Goal: Navigation & Orientation: Find specific page/section

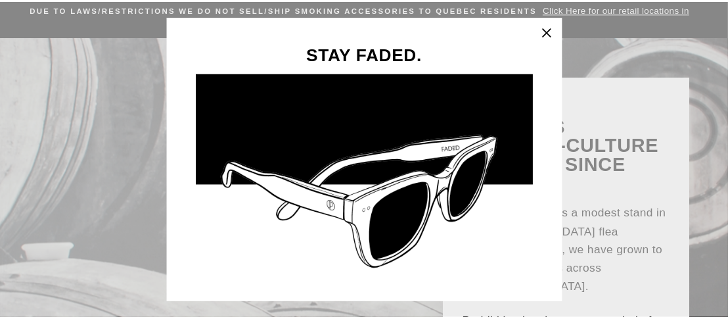
scroll to position [66, 0]
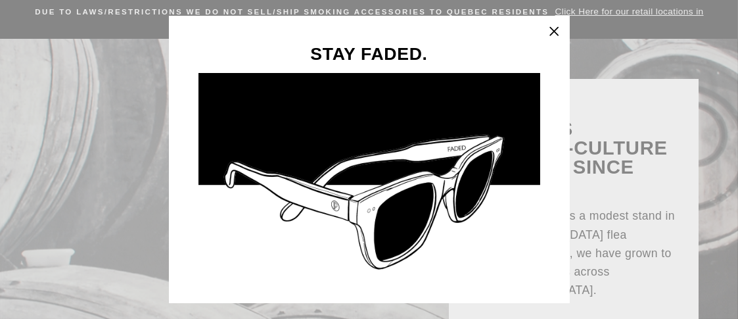
click at [554, 31] on icon "button" at bounding box center [554, 31] width 18 height 18
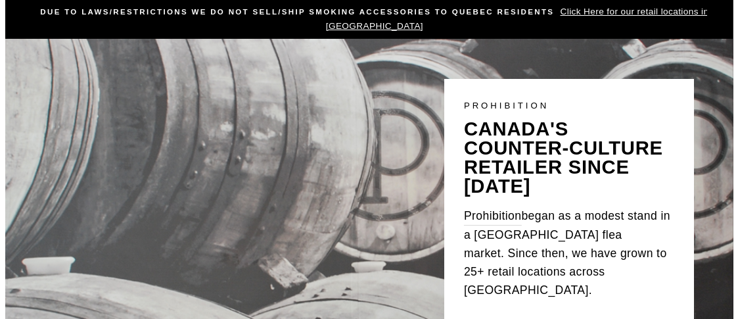
scroll to position [0, 0]
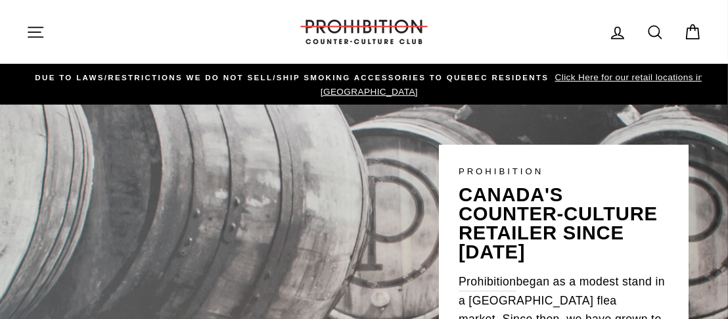
click at [43, 27] on icon "button" at bounding box center [35, 32] width 18 height 18
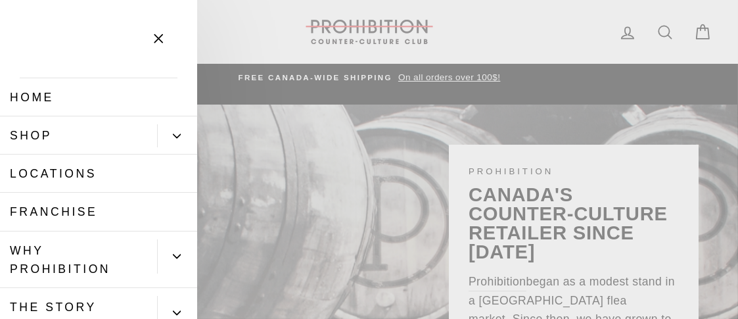
click at [39, 137] on link "Shop" at bounding box center [78, 135] width 157 height 38
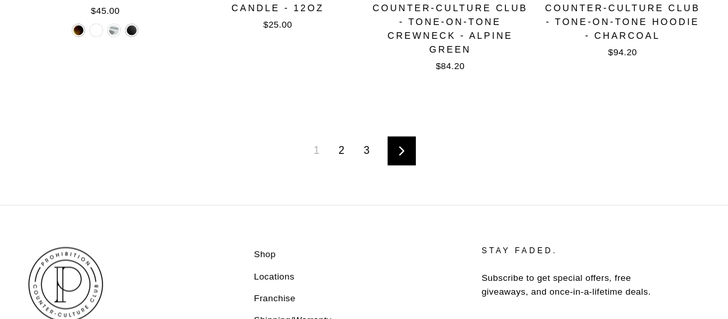
scroll to position [1905, 0]
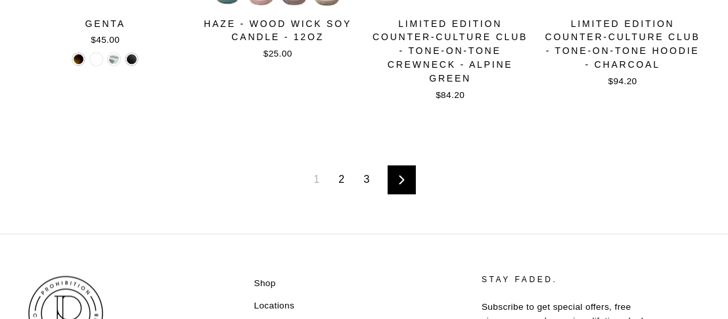
click at [340, 185] on link "2" at bounding box center [341, 179] width 22 height 21
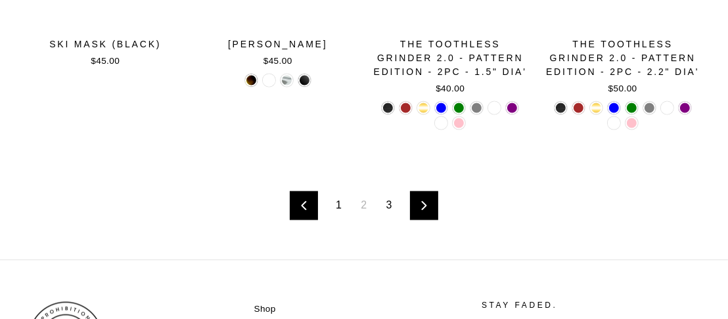
scroll to position [1905, 0]
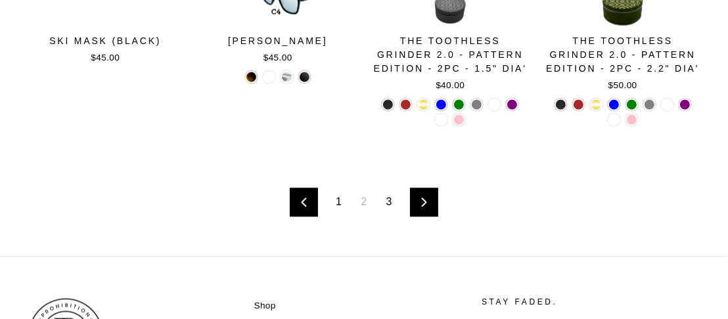
click at [387, 201] on link "3" at bounding box center [389, 202] width 22 height 21
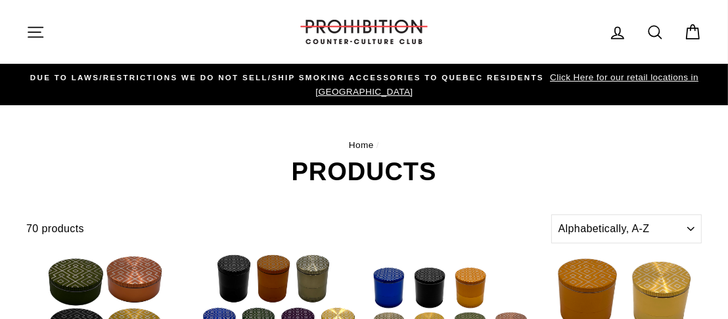
click at [42, 35] on icon "button" at bounding box center [35, 32] width 18 height 18
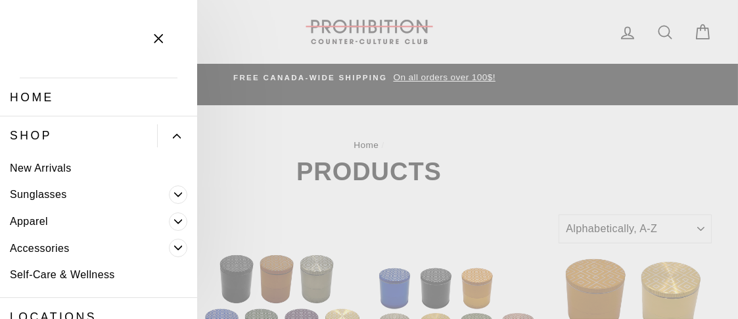
click at [46, 250] on link "Accessories" at bounding box center [84, 248] width 169 height 27
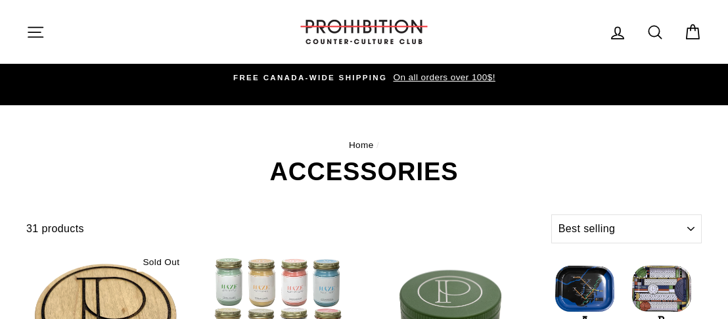
select select "best-selling"
click at [35, 37] on icon "button" at bounding box center [35, 32] width 14 height 10
